Goal: Task Accomplishment & Management: Manage account settings

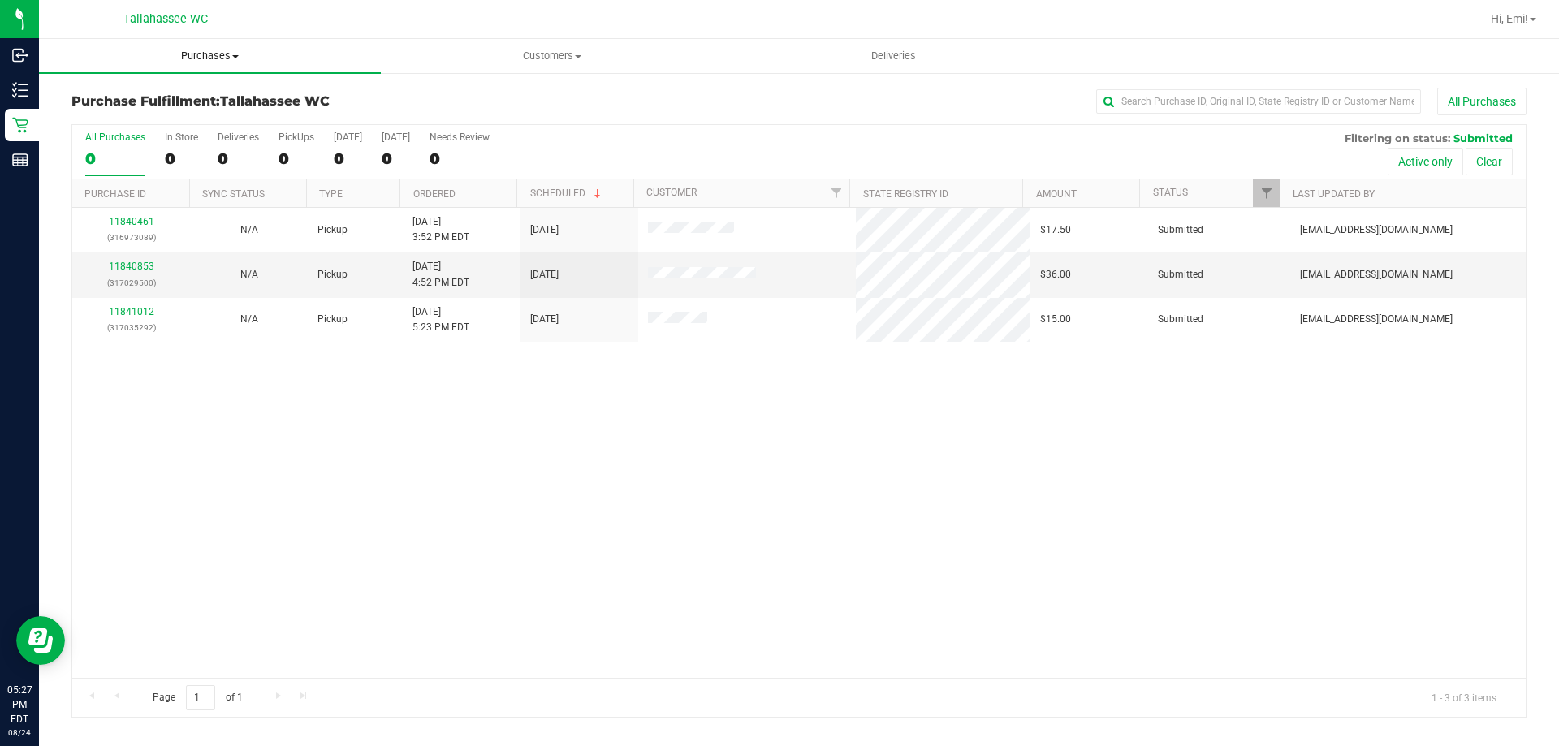
click at [200, 53] on span "Purchases" at bounding box center [210, 56] width 342 height 15
click at [207, 104] on li "Summary of purchases" at bounding box center [210, 98] width 342 height 19
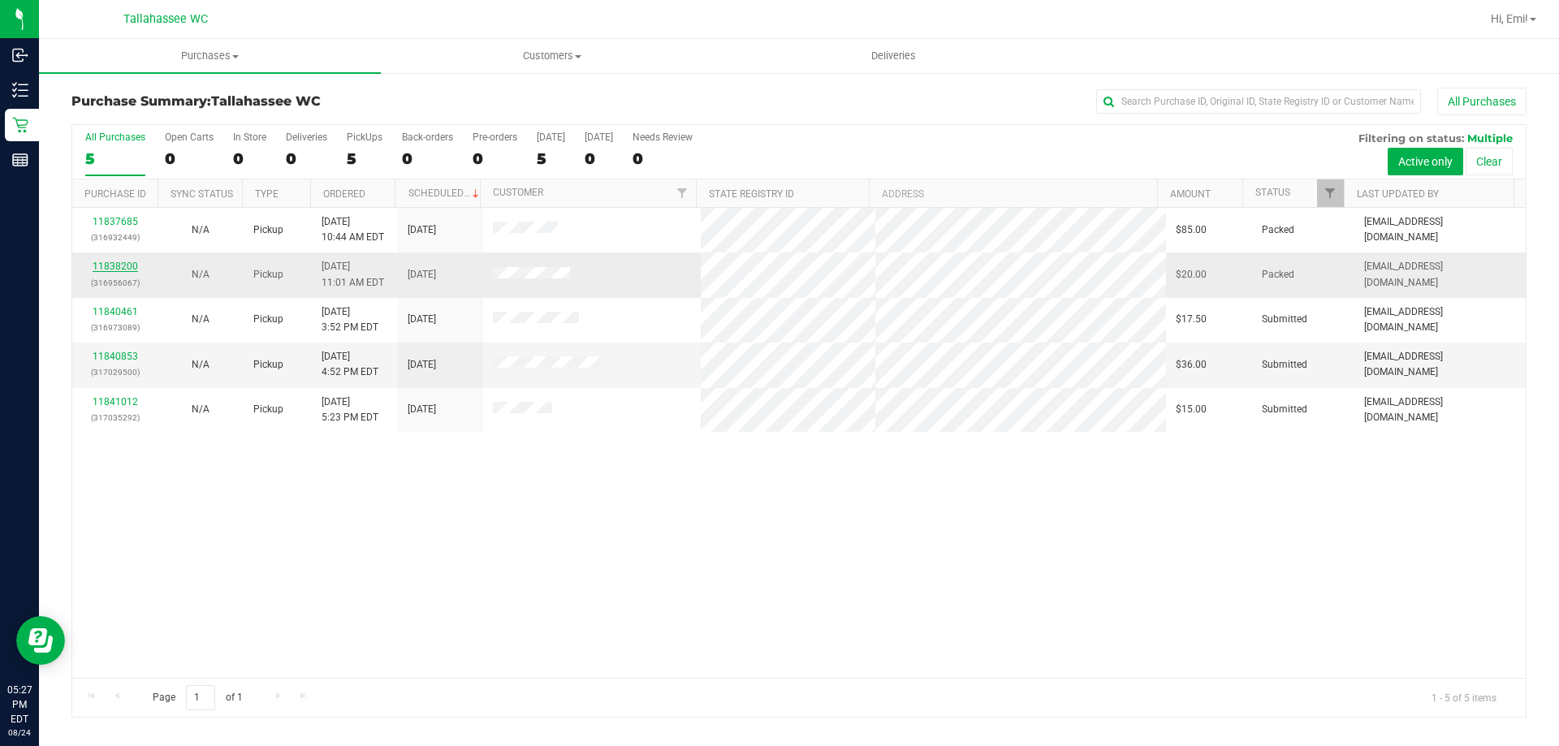
click at [112, 268] on link "11838200" at bounding box center [115, 266] width 45 height 11
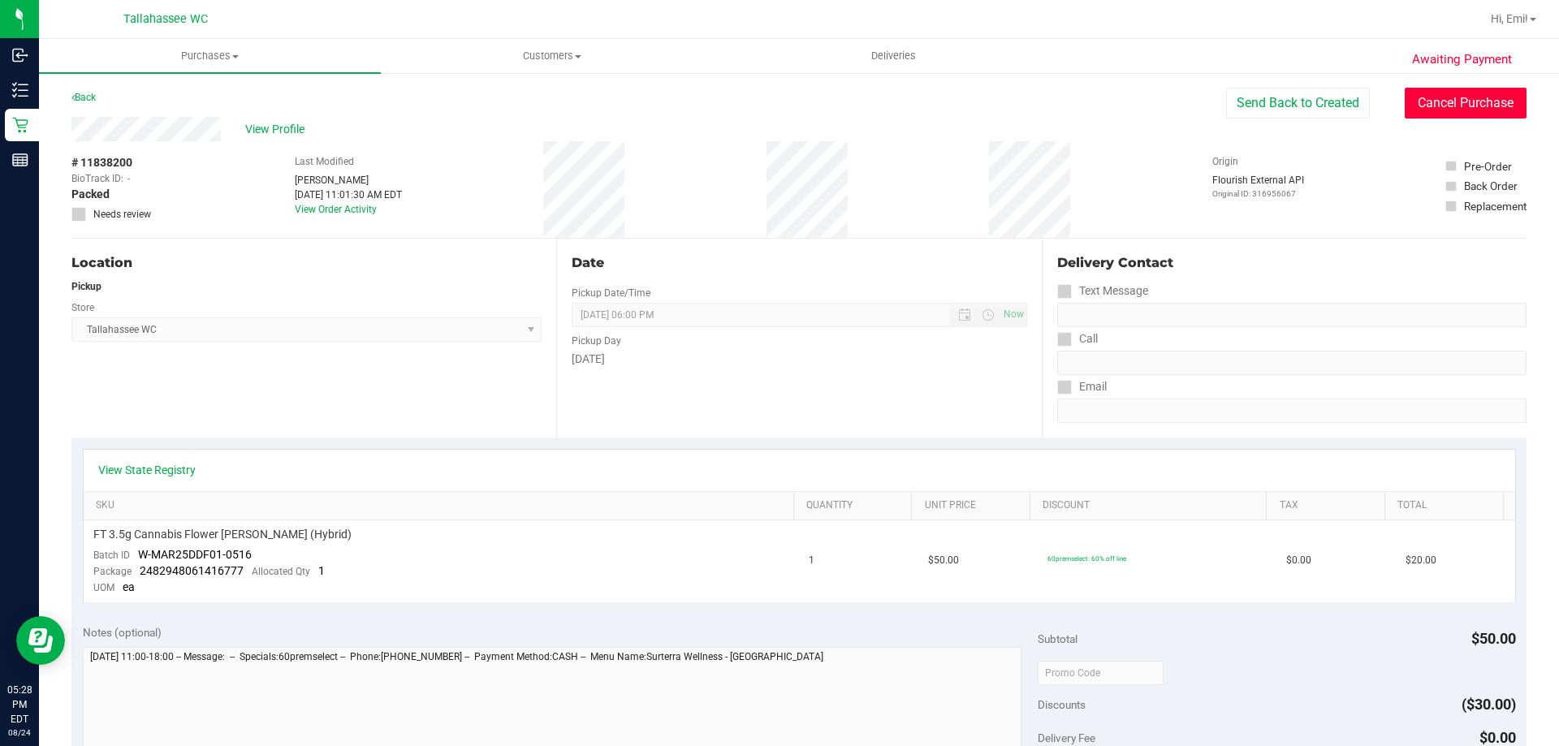
click at [1434, 100] on button "Cancel Purchase" at bounding box center [1466, 103] width 122 height 31
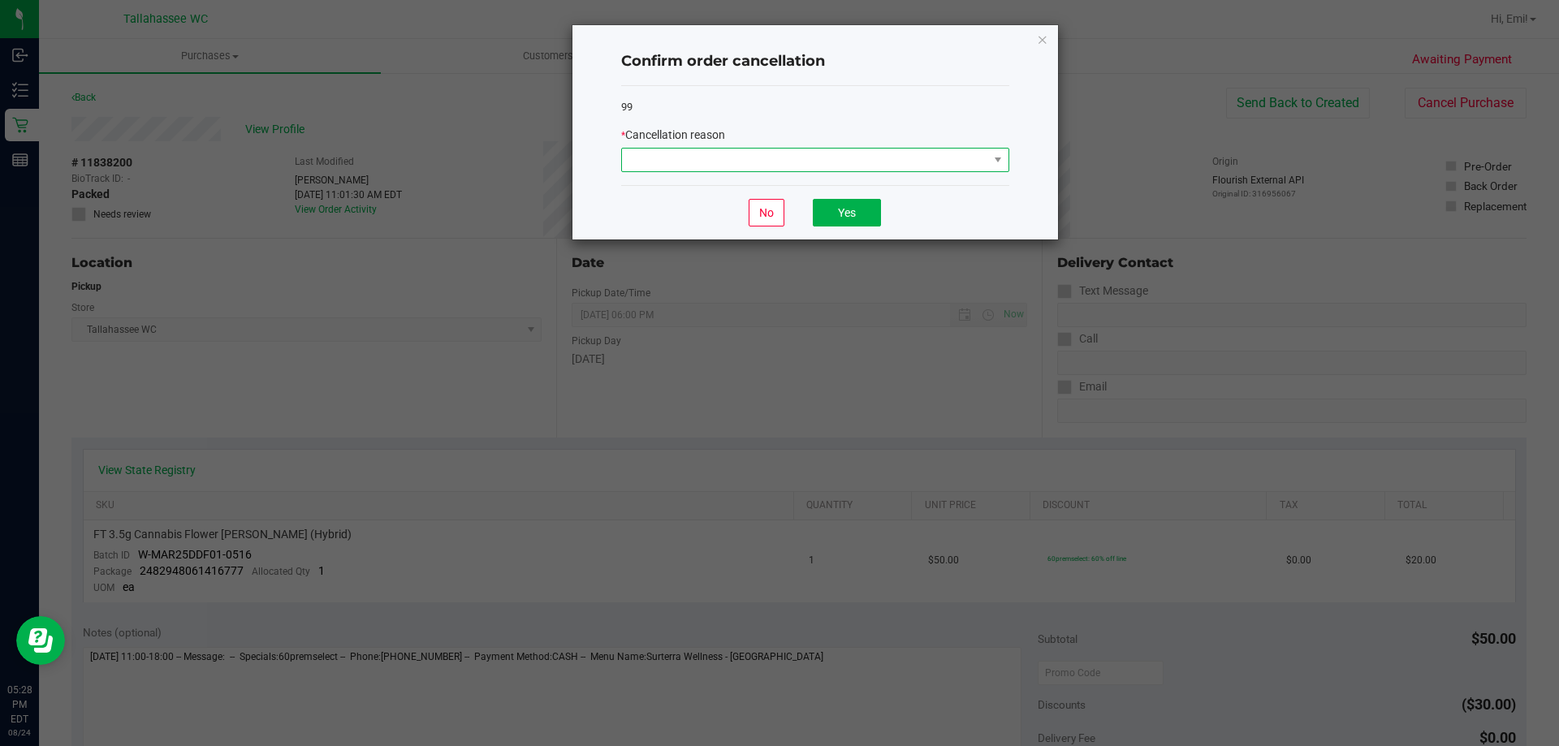
click at [978, 166] on span at bounding box center [805, 160] width 366 height 23
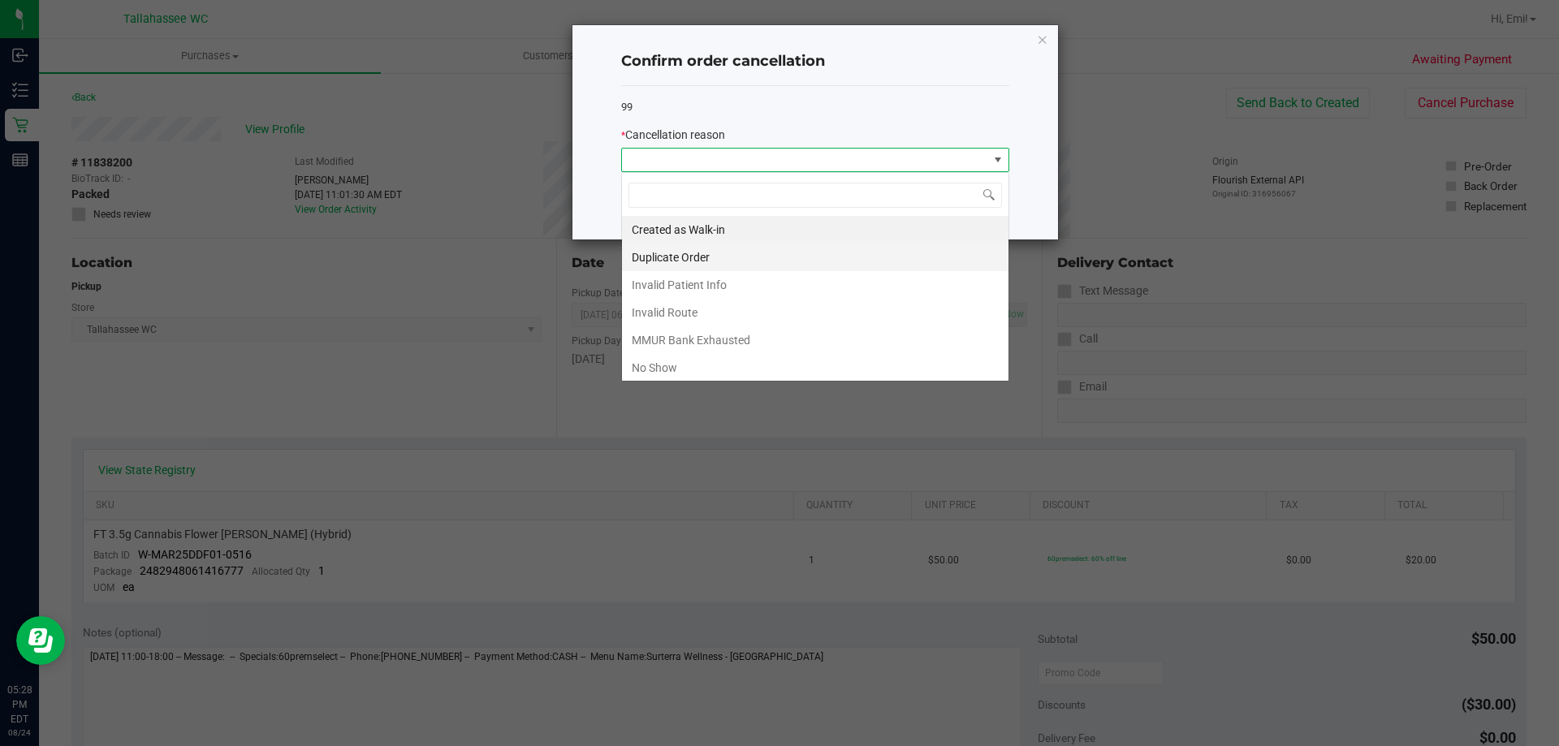
scroll to position [24, 388]
click at [798, 371] on li "No Show" at bounding box center [815, 368] width 387 height 28
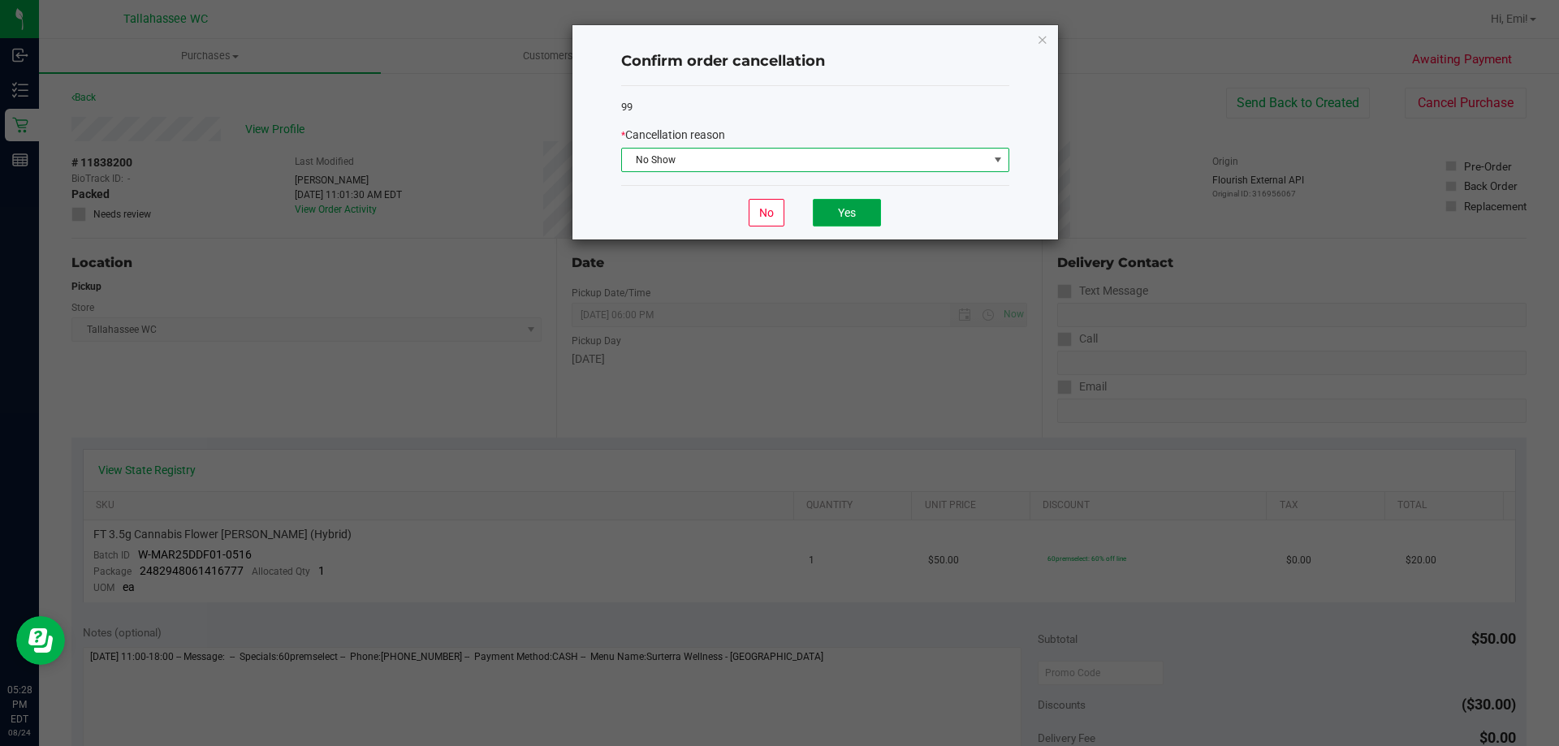
click at [858, 222] on button "Yes" at bounding box center [847, 213] width 68 height 28
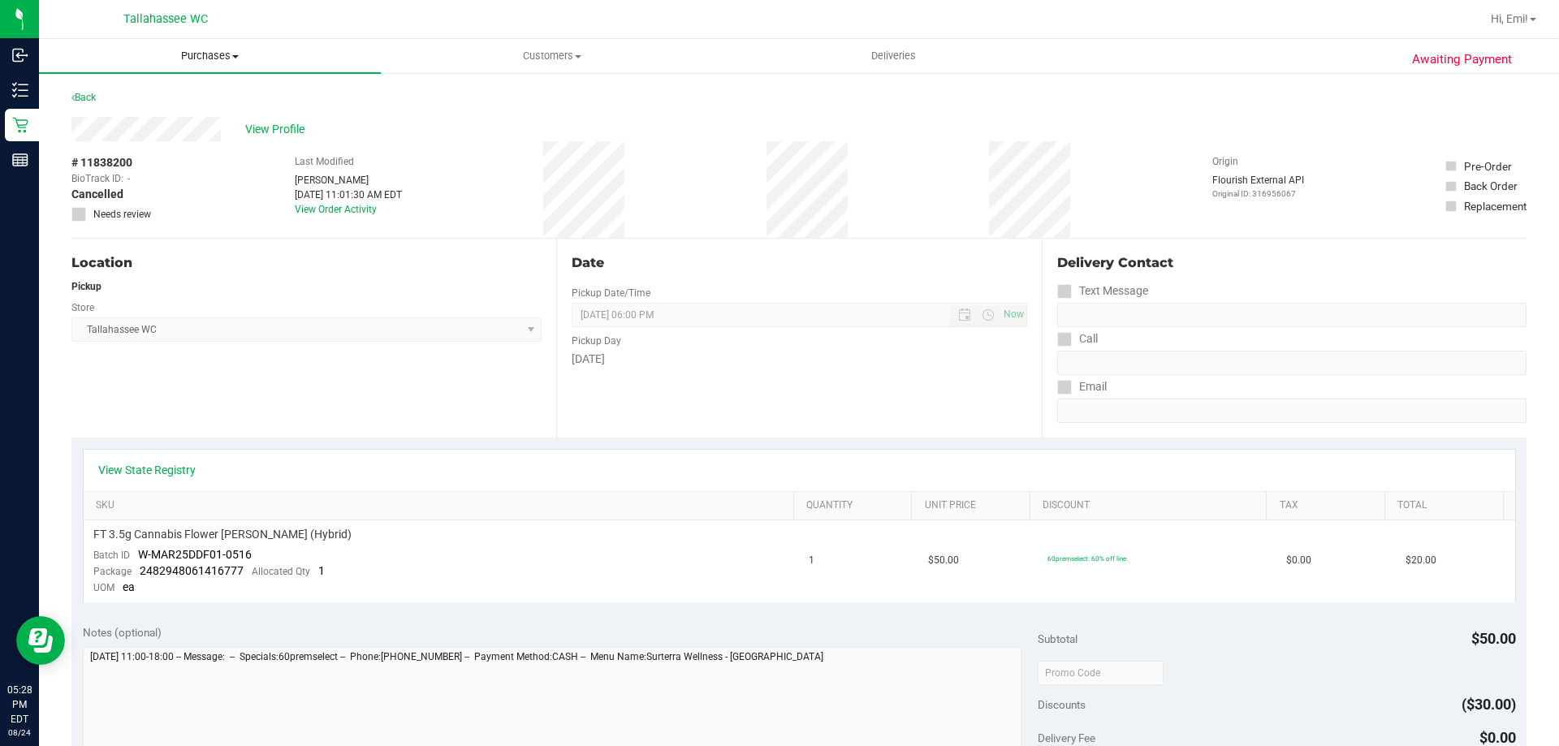
click at [184, 56] on span "Purchases" at bounding box center [210, 56] width 342 height 15
click at [176, 97] on span "Summary of purchases" at bounding box center [122, 98] width 166 height 14
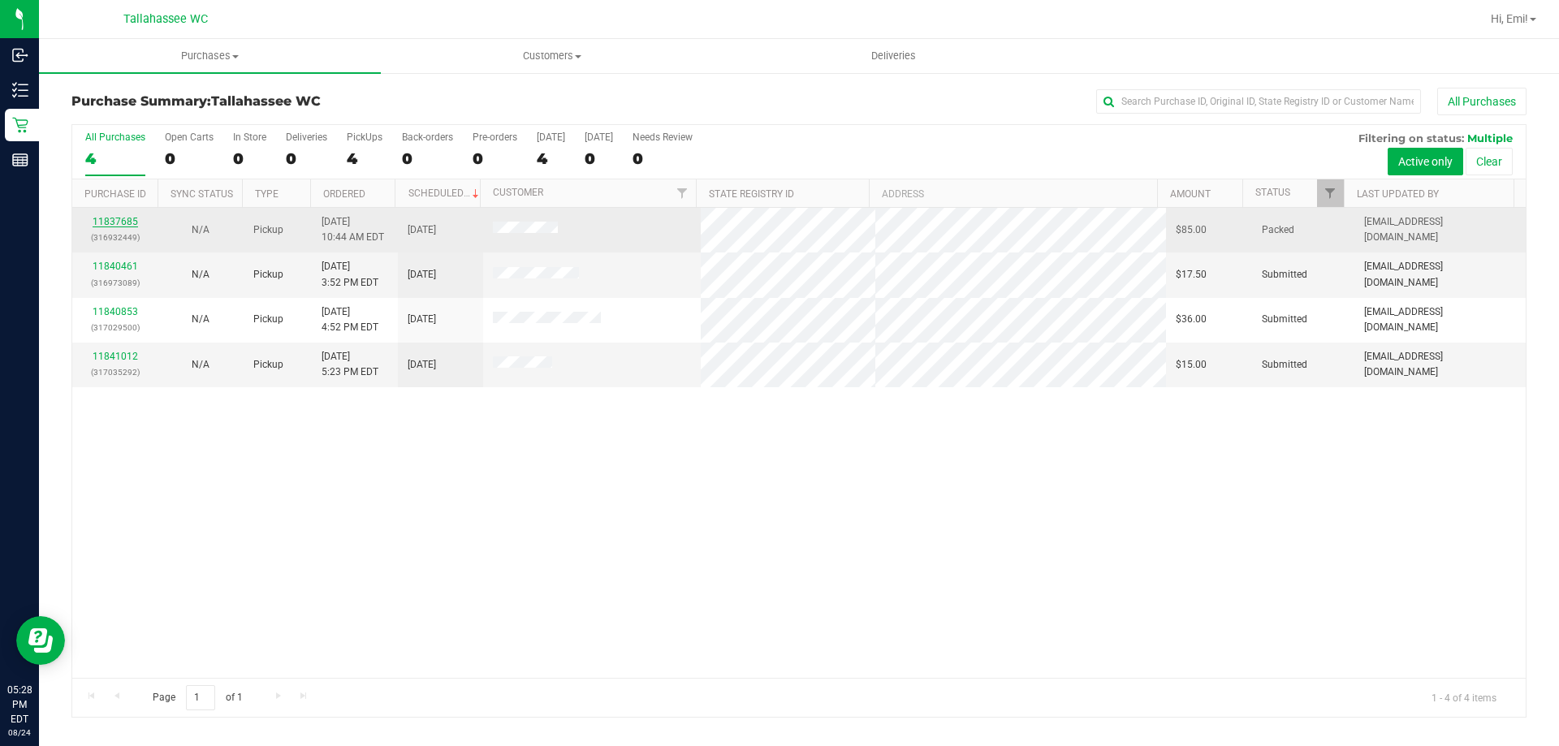
click at [115, 219] on link "11837685" at bounding box center [115, 221] width 45 height 11
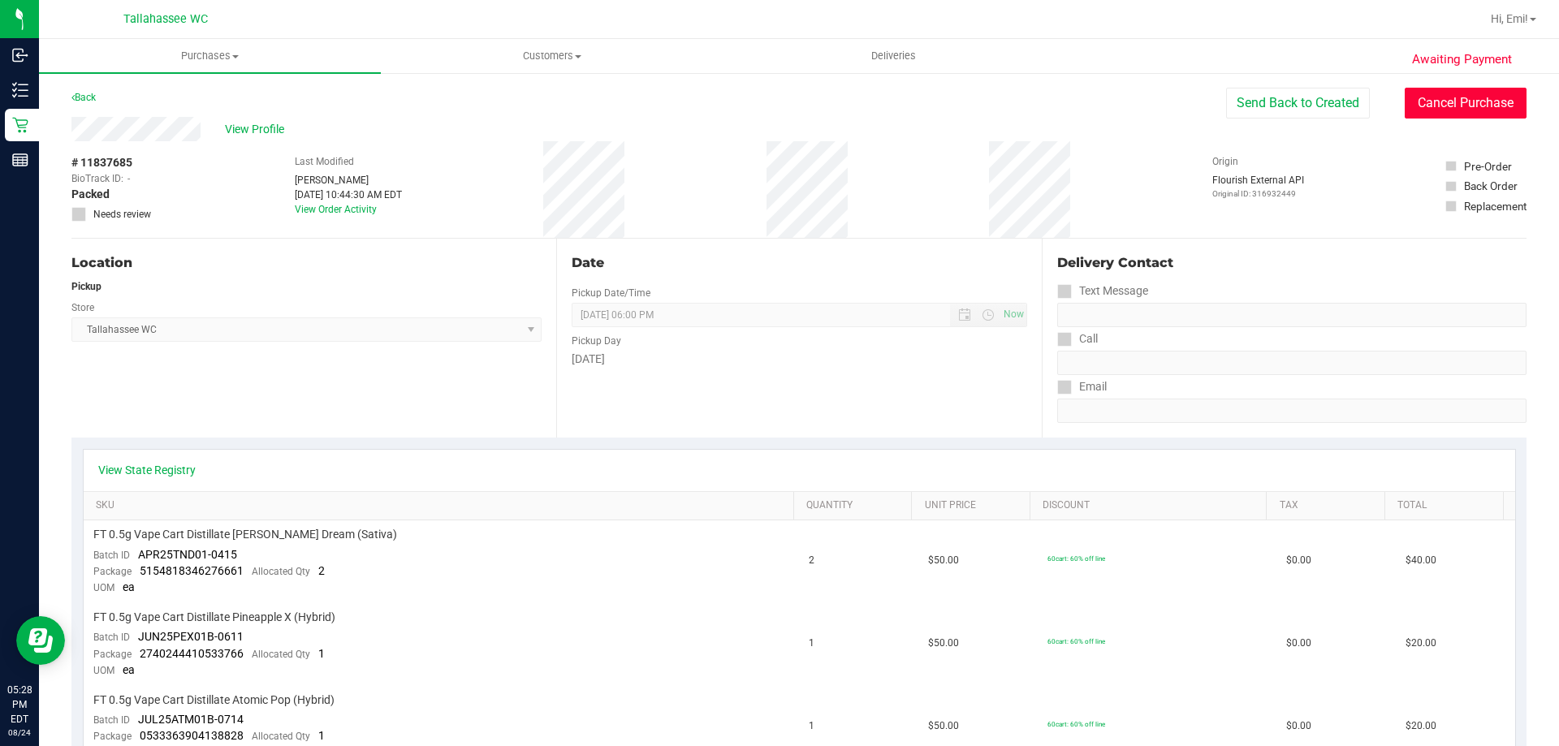
click at [1444, 102] on button "Cancel Purchase" at bounding box center [1466, 103] width 122 height 31
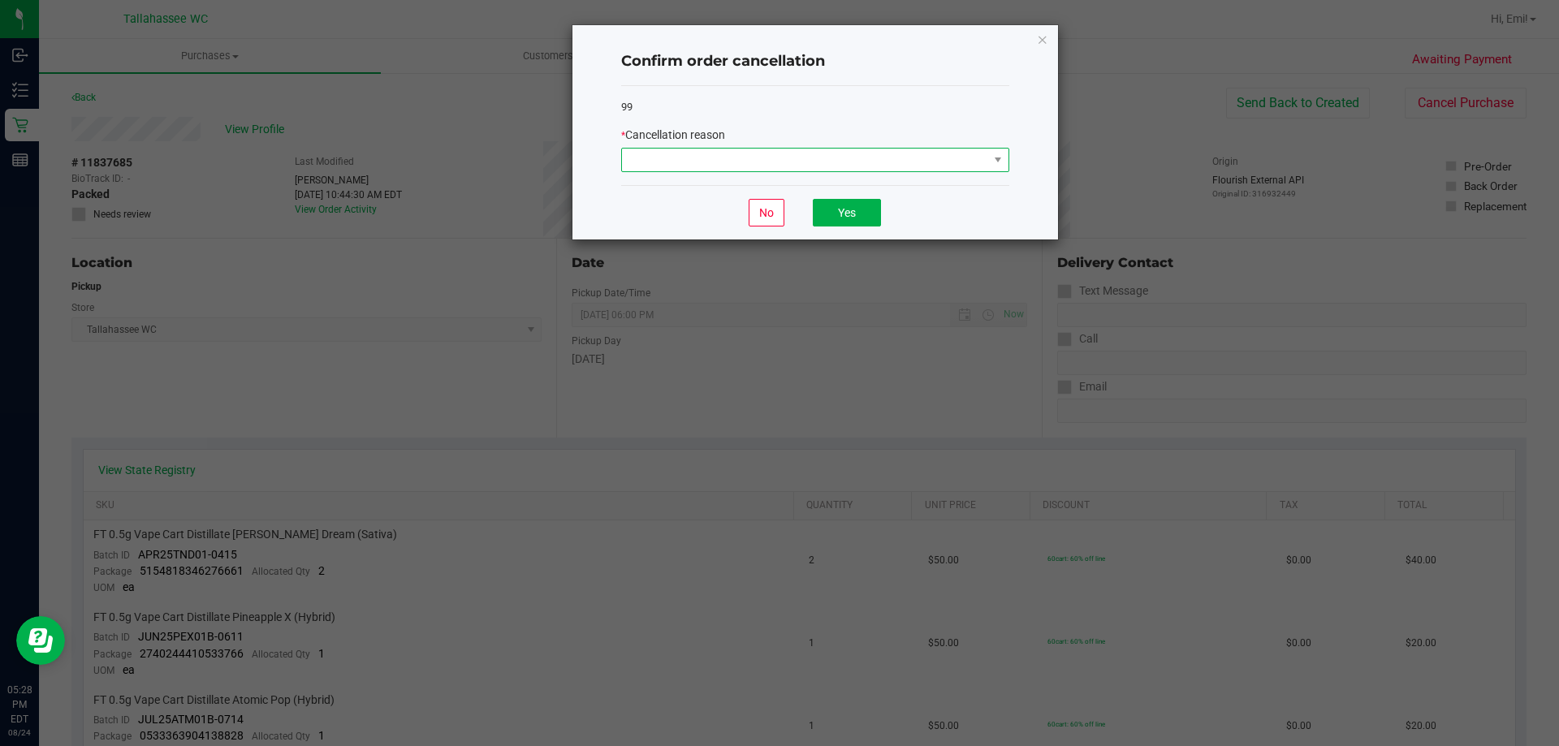
click at [987, 167] on span at bounding box center [805, 160] width 366 height 23
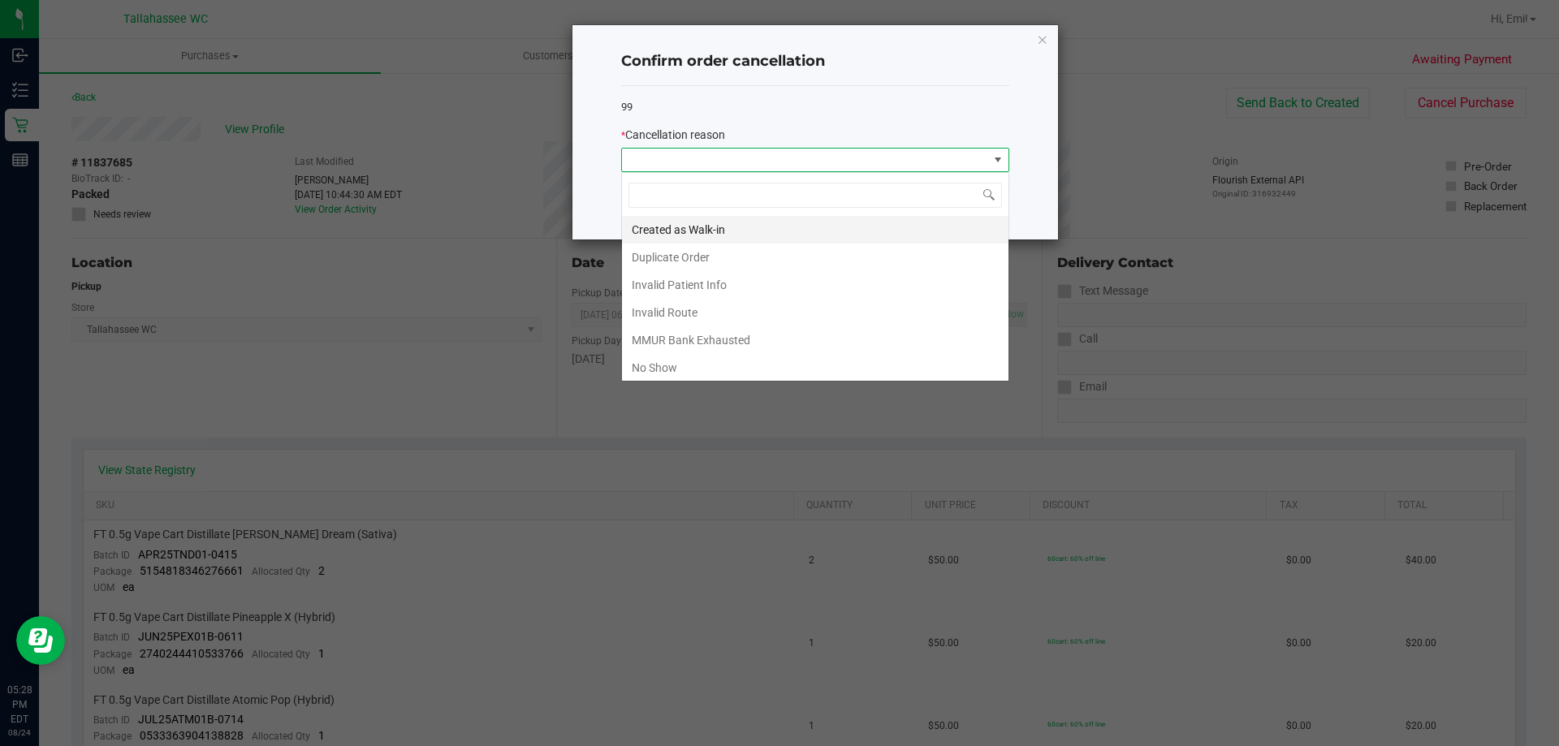
scroll to position [24, 388]
click at [824, 359] on li "No Show" at bounding box center [815, 368] width 387 height 28
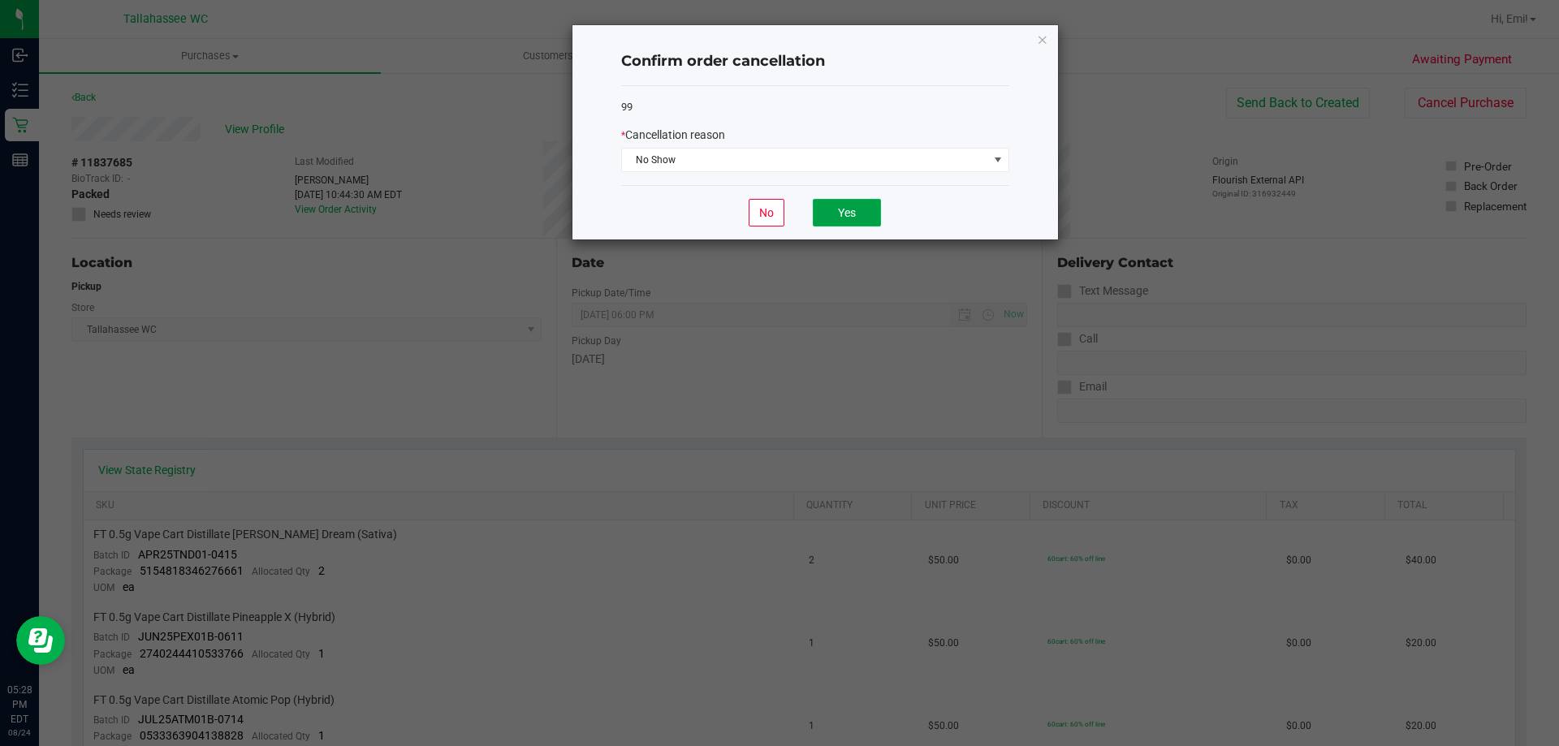
click at [858, 218] on button "Yes" at bounding box center [847, 213] width 68 height 28
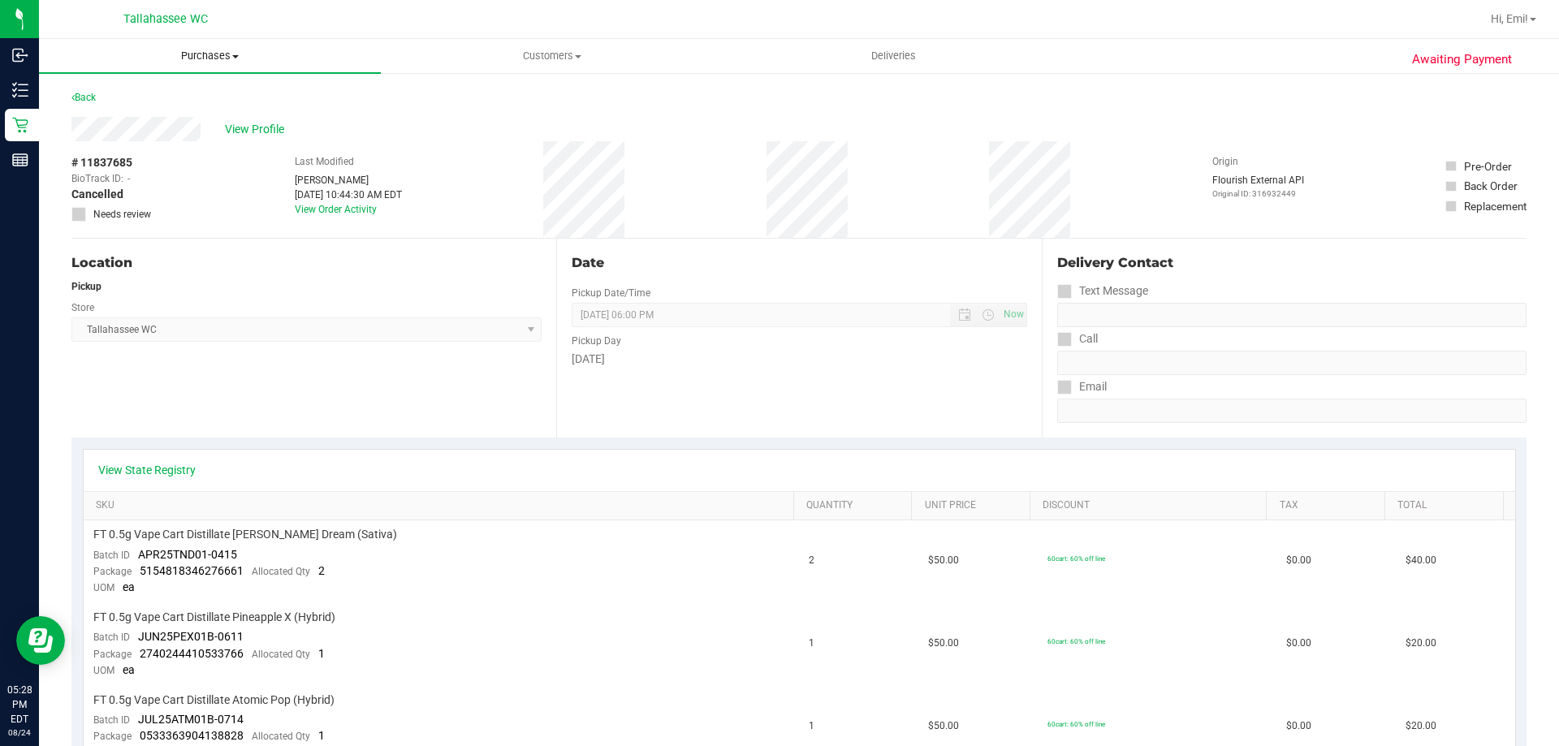
click at [232, 57] on span at bounding box center [235, 56] width 6 height 3
click at [224, 115] on li "Fulfillment" at bounding box center [210, 117] width 342 height 19
